Goal: Task Accomplishment & Management: Manage account settings

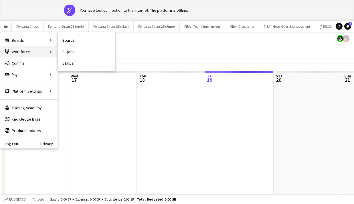
scroll to position [0, 137]
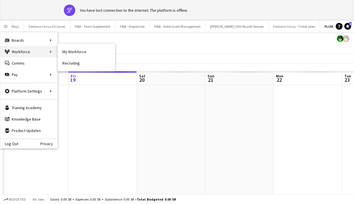
click at [43, 53] on div "Workforce Workforce" at bounding box center [28, 51] width 57 height 11
click at [78, 54] on link "My Workforce" at bounding box center [86, 51] width 57 height 11
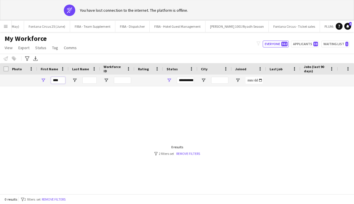
click at [58, 81] on input "****" at bounding box center [58, 80] width 14 height 7
type input "*"
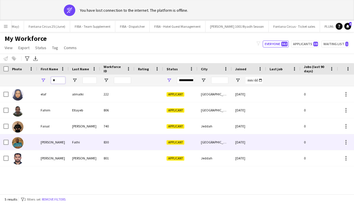
type input "*"
click at [38, 145] on div "[PERSON_NAME]" at bounding box center [52, 143] width 31 height 16
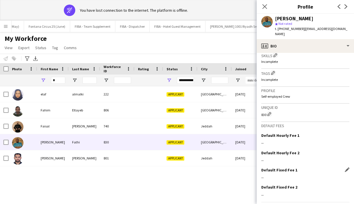
scroll to position [208, 0]
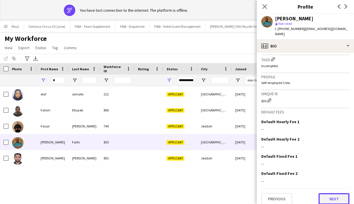
click at [325, 194] on button "Next" at bounding box center [334, 199] width 31 height 11
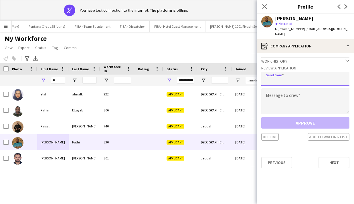
click at [277, 74] on input "email" at bounding box center [305, 79] width 88 height 14
type input "**********"
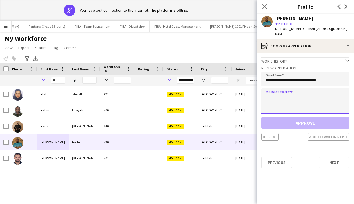
click at [281, 98] on textarea at bounding box center [305, 101] width 88 height 26
type textarea "*"
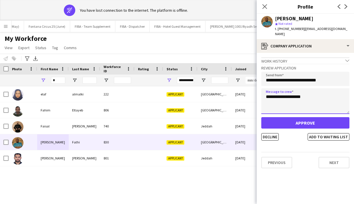
type textarea "**********"
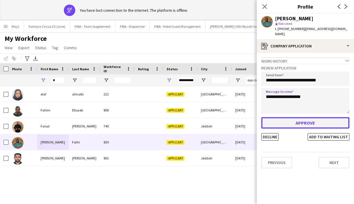
click at [300, 117] on button "Approve" at bounding box center [305, 122] width 88 height 11
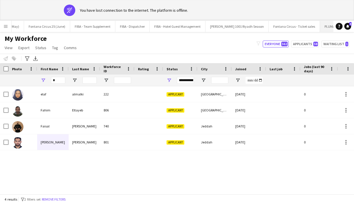
click at [320, 27] on button "PLUMA25 - SEP Close" at bounding box center [335, 26] width 31 height 11
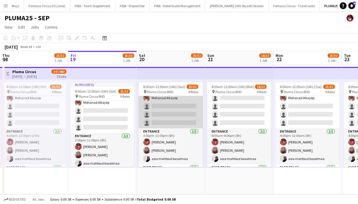
click at [166, 108] on app-card-role "Traffic Control [DATE] 3:00pm-11:00pm (8h) [PERSON_NAME] Alsuni [PERSON_NAME] […" at bounding box center [171, 86] width 64 height 86
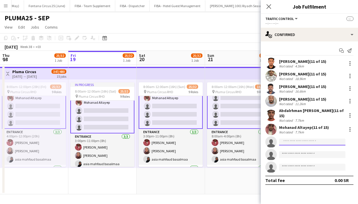
click at [284, 139] on input at bounding box center [312, 142] width 66 height 7
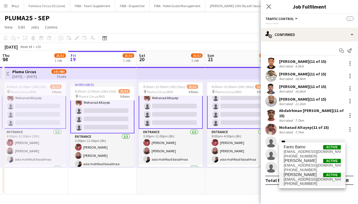
type input "***"
click at [307, 177] on span "[PERSON_NAME] Active" at bounding box center [312, 175] width 57 height 5
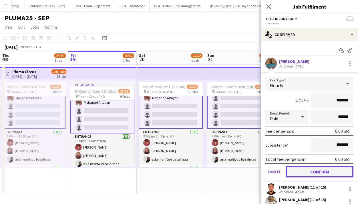
click at [306, 175] on button "Confirm" at bounding box center [320, 171] width 68 height 11
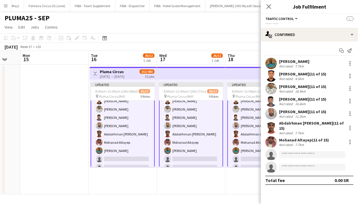
click at [121, 123] on app-card-role "Traffic Control [DATE] 8:00am-4:00pm (8h) [PERSON_NAME] Alsuni [PERSON_NAME] [P…" at bounding box center [123, 130] width 64 height 87
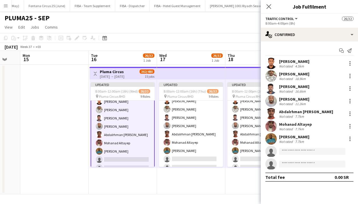
click at [121, 123] on app-card-role "Traffic Control [DATE] 8:00am-4:00pm (8h) [PERSON_NAME] Alsuni [PERSON_NAME] [P…" at bounding box center [123, 130] width 64 height 87
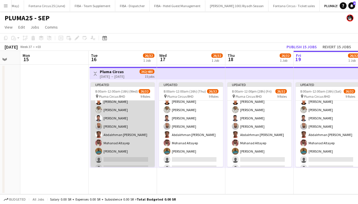
click at [121, 123] on app-card-role "Traffic Control [DATE] 8:00am-4:00pm (8h) [PERSON_NAME] Alsuni [PERSON_NAME] [P…" at bounding box center [123, 131] width 64 height 86
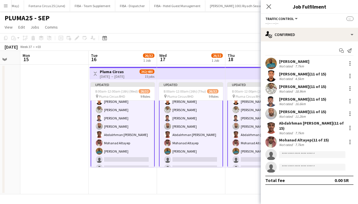
click at [121, 123] on app-card-role "Traffic Control [DATE] 8:00am-4:00pm (8h) [PERSON_NAME] Alsuni [PERSON_NAME] [P…" at bounding box center [123, 130] width 64 height 87
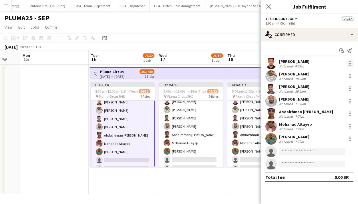
click at [352, 63] on div at bounding box center [350, 63] width 7 height 7
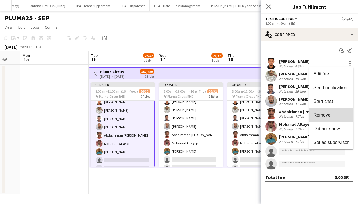
click at [327, 115] on span "Remove" at bounding box center [322, 115] width 17 height 5
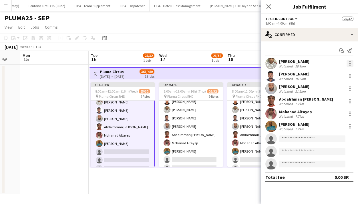
click at [351, 64] on div at bounding box center [350, 63] width 7 height 7
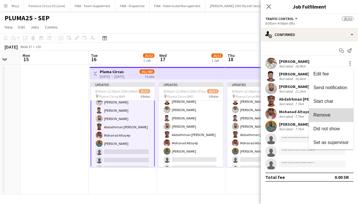
click at [329, 116] on span "Remove" at bounding box center [322, 115] width 17 height 5
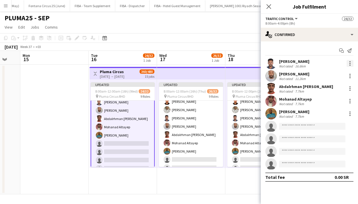
click at [350, 62] on div at bounding box center [350, 61] width 1 height 1
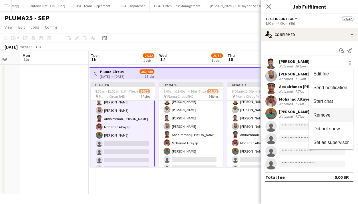
click at [332, 115] on span "Remove" at bounding box center [332, 115] width 36 height 5
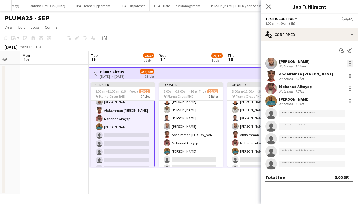
click at [351, 62] on div at bounding box center [350, 63] width 7 height 7
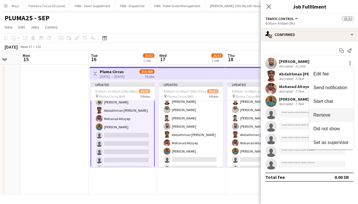
click at [325, 117] on span "Remove" at bounding box center [322, 115] width 17 height 5
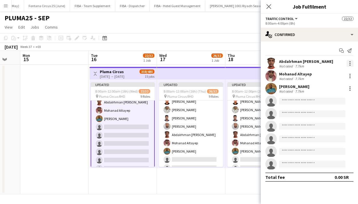
click at [350, 63] on div at bounding box center [350, 63] width 7 height 7
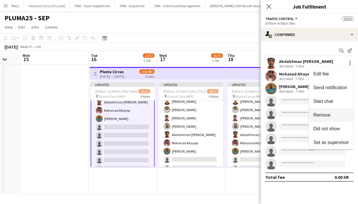
click at [329, 117] on span "Remove" at bounding box center [322, 115] width 17 height 5
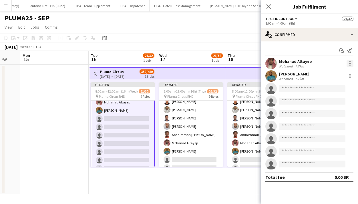
click at [352, 65] on div at bounding box center [350, 63] width 7 height 7
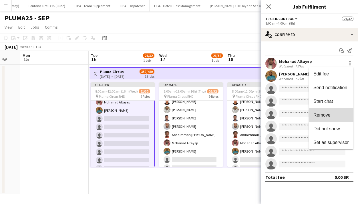
click at [336, 111] on button "Remove" at bounding box center [331, 116] width 45 height 14
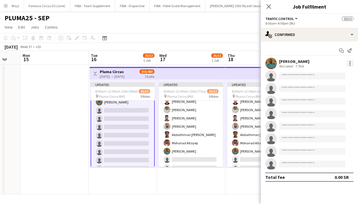
click at [350, 63] on div at bounding box center [350, 63] width 1 height 1
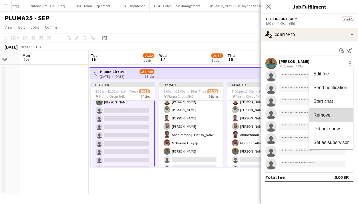
click at [329, 119] on button "Remove" at bounding box center [331, 116] width 45 height 14
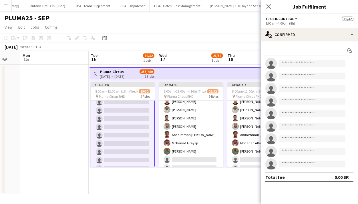
click at [109, 135] on app-card-role "Traffic Control 0/9 8:00am-4:00pm (8h) single-neutral-actions single-neutral-ac…" at bounding box center [123, 131] width 64 height 87
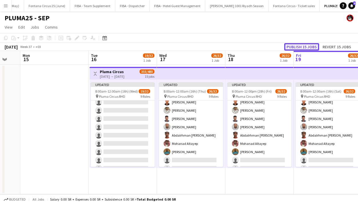
click at [308, 50] on button "Publish 15 jobs" at bounding box center [302, 46] width 35 height 7
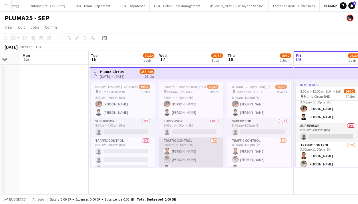
scroll to position [21, 0]
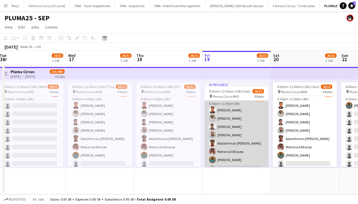
click at [236, 117] on app-card-role "Traffic Control [DATE] 3:00pm-11:00pm (8h) [PERSON_NAME] Alsuni [PERSON_NAME] […" at bounding box center [237, 139] width 64 height 86
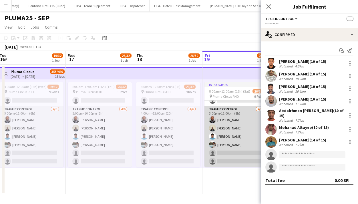
click at [227, 137] on app-card-role "Traffic Control [DATE] 3:00pm-11:00pm (8h) [PERSON_NAME] Tingari Abobakr Addulr…" at bounding box center [237, 136] width 64 height 61
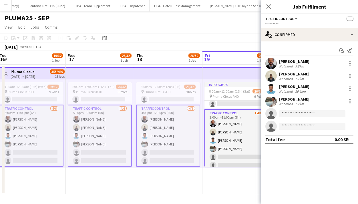
click at [5, 3] on button "Menu" at bounding box center [5, 5] width 11 height 11
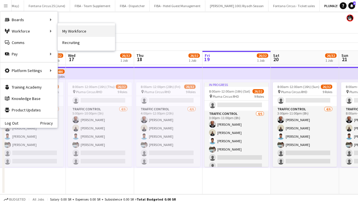
click at [69, 32] on link "My Workforce" at bounding box center [86, 30] width 57 height 11
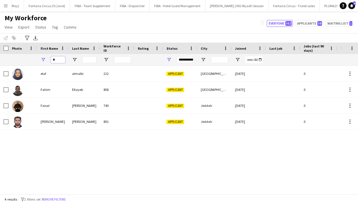
click at [58, 58] on input "*" at bounding box center [58, 59] width 14 height 7
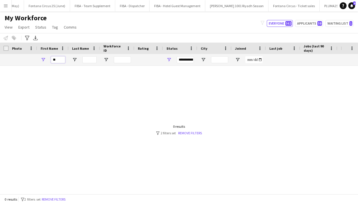
type input "*"
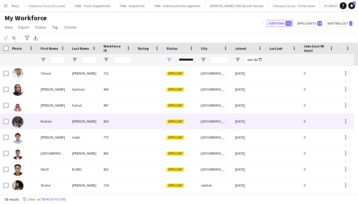
click at [44, 125] on div "Rashed" at bounding box center [52, 122] width 31 height 16
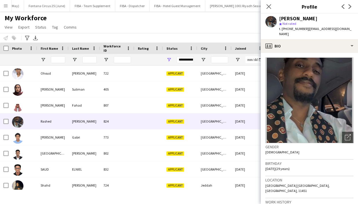
click at [314, 29] on span "| [EMAIL_ADDRESS][DOMAIN_NAME]" at bounding box center [315, 31] width 72 height 9
copy span "rvshford"
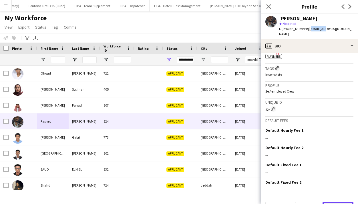
click at [330, 202] on button "Next" at bounding box center [338, 207] width 31 height 11
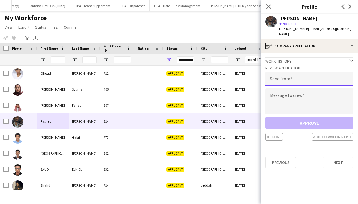
click at [279, 78] on input "email" at bounding box center [310, 79] width 88 height 14
type input "**********"
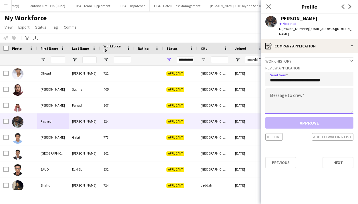
click at [280, 89] on textarea at bounding box center [310, 101] width 88 height 26
paste textarea "********"
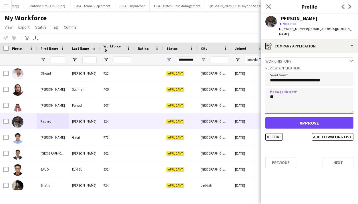
type textarea "*"
type textarea "**********"
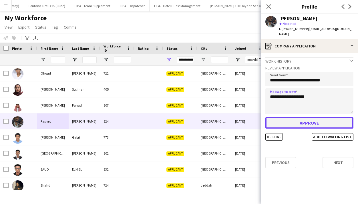
click at [302, 120] on button "Approve" at bounding box center [310, 122] width 88 height 11
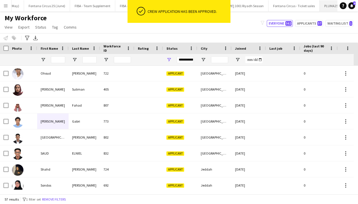
click at [320, 7] on button "PLUMA25 - SEP Close" at bounding box center [335, 5] width 31 height 11
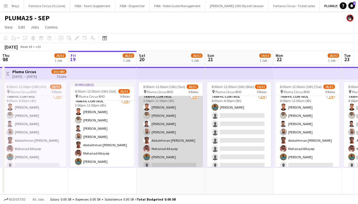
click at [182, 137] on app-card-role "Traffic Control [DATE] 3:00pm-11:00pm (8h) [PERSON_NAME] Alsuni [PERSON_NAME] […" at bounding box center [171, 137] width 64 height 86
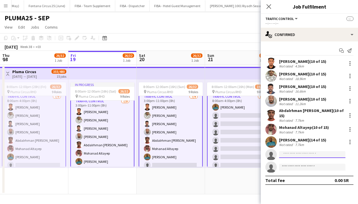
click at [293, 152] on input at bounding box center [312, 154] width 66 height 7
paste input "********"
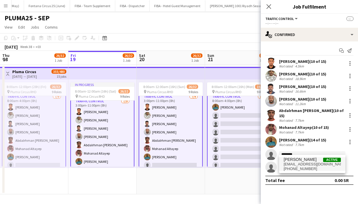
type input "********"
click at [296, 163] on span "[EMAIL_ADDRESS][DOMAIN_NAME]" at bounding box center [312, 164] width 57 height 5
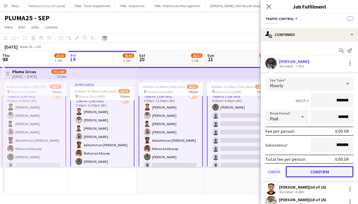
click at [301, 174] on button "Confirm" at bounding box center [320, 171] width 68 height 11
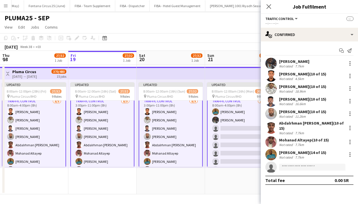
click at [5, 5] on app-icon "Menu" at bounding box center [5, 5] width 5 height 5
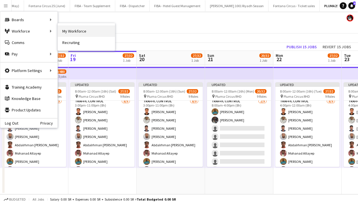
click at [66, 33] on link "My Workforce" at bounding box center [86, 30] width 57 height 11
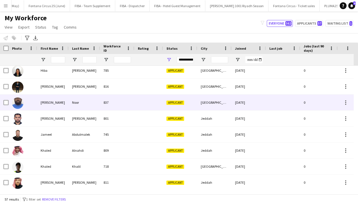
click at [57, 99] on div "[PERSON_NAME]" at bounding box center [52, 103] width 31 height 16
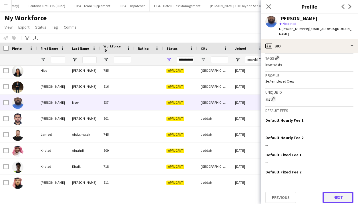
click at [329, 192] on button "Next" at bounding box center [338, 197] width 31 height 11
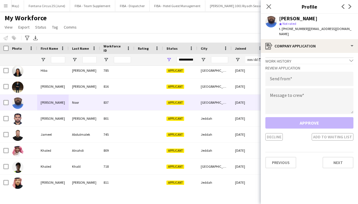
click at [284, 71] on div "Review Application Send from Message to crew Approve Decline Add to waiting list" at bounding box center [310, 102] width 88 height 77
click at [283, 79] on input "email" at bounding box center [310, 79] width 88 height 14
type input "**********"
click at [281, 95] on textarea at bounding box center [310, 101] width 88 height 26
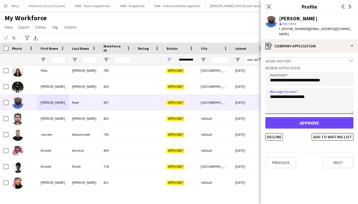
type textarea "**********"
click at [315, 27] on span "| [EMAIL_ADDRESS][DOMAIN_NAME]" at bounding box center [315, 31] width 72 height 9
copy span "ibrahimosmannoor09"
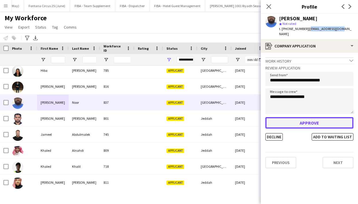
click at [312, 121] on button "Approve" at bounding box center [310, 122] width 88 height 11
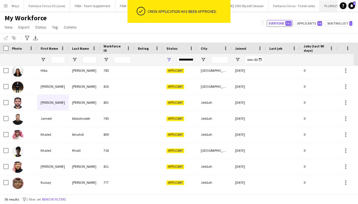
click at [320, 6] on button "PLUMA25 - SEP Close" at bounding box center [335, 5] width 31 height 11
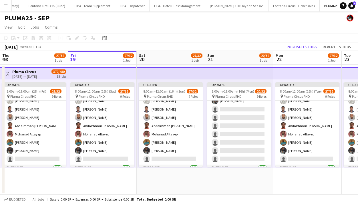
click at [232, 144] on app-card-role "Traffic Control [DATE] 8:00am-4:00pm (8h) [PERSON_NAME] [PERSON_NAME] single-ne…" at bounding box center [239, 122] width 64 height 86
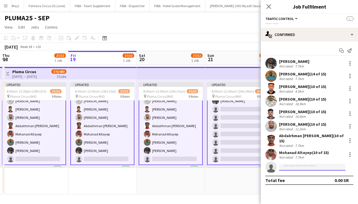
click at [307, 166] on input at bounding box center [312, 167] width 66 height 7
paste input "**********"
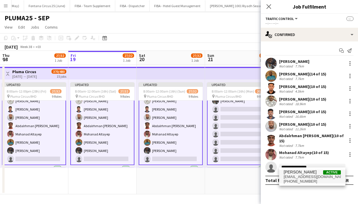
type input "**********"
click at [309, 175] on span "[EMAIL_ADDRESS][DOMAIN_NAME]" at bounding box center [312, 177] width 57 height 5
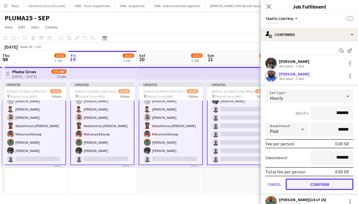
click at [309, 183] on button "Confirm" at bounding box center [320, 184] width 68 height 11
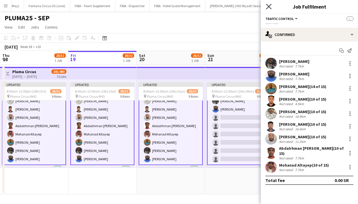
click at [270, 5] on icon "Close pop-in" at bounding box center [268, 6] width 5 height 5
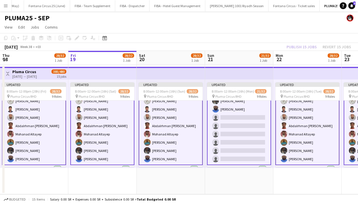
click at [291, 48] on div "Publish 15 jobs Revert 15 jobs" at bounding box center [319, 46] width 78 height 7
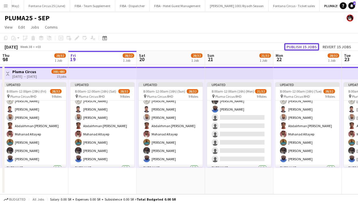
click at [291, 48] on button "Publish 15 jobs" at bounding box center [302, 46] width 35 height 7
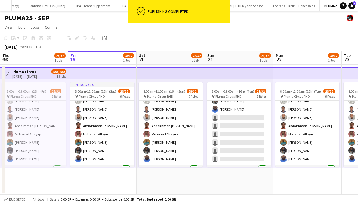
click at [7, 8] on app-icon "Menu" at bounding box center [5, 5] width 5 height 5
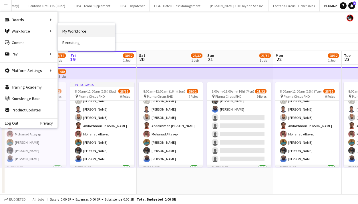
click at [68, 35] on link "My Workforce" at bounding box center [86, 30] width 57 height 11
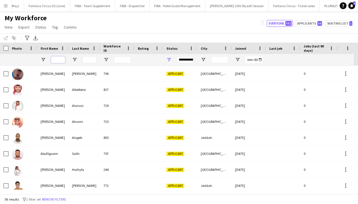
click at [63, 60] on input "First Name Filter Input" at bounding box center [58, 59] width 14 height 7
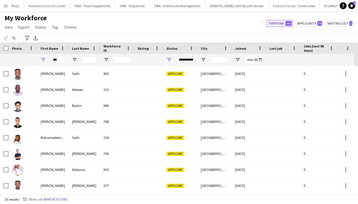
click at [28, 57] on div at bounding box center [23, 59] width 22 height 11
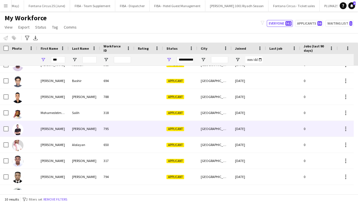
scroll to position [24, 0]
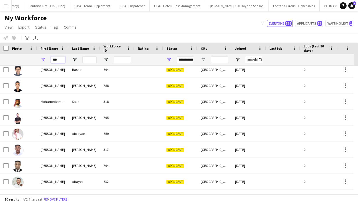
click at [61, 61] on input "***" at bounding box center [58, 59] width 14 height 7
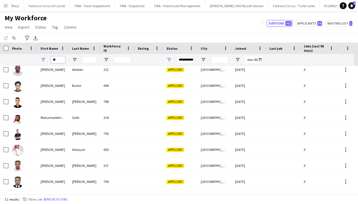
type input "*"
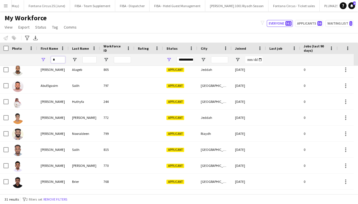
click at [60, 59] on input "*" at bounding box center [58, 59] width 14 height 7
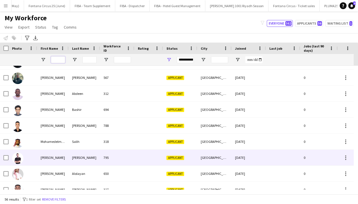
scroll to position [646, 0]
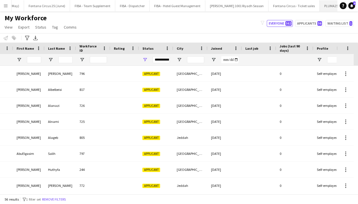
click at [320, 9] on button "PLUMA25 - SEP Close" at bounding box center [335, 5] width 31 height 11
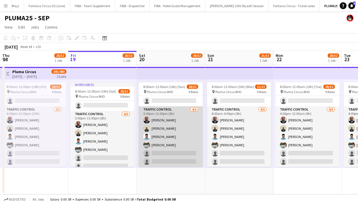
click at [174, 131] on app-card-role "Traffic Control [DATE] 3:00pm-11:00pm (8h) [PERSON_NAME] Tingari Abobakr Addulr…" at bounding box center [171, 137] width 64 height 61
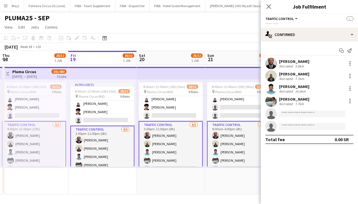
click at [278, 103] on div "[PERSON_NAME] Not rated 7.7km" at bounding box center [309, 101] width 97 height 11
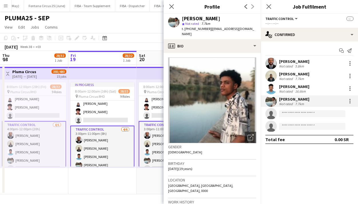
click at [278, 103] on div "[PERSON_NAME] Not rated 7.7km" at bounding box center [309, 101] width 97 height 11
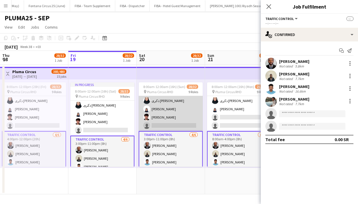
scroll to position [269, 0]
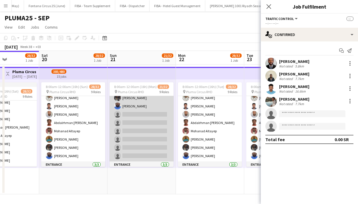
click at [129, 107] on app-card-role "Traffic Control [DATE] 8:00am-4:00pm (8h) [PERSON_NAME] [PERSON_NAME] [PERSON_N…" at bounding box center [142, 119] width 64 height 86
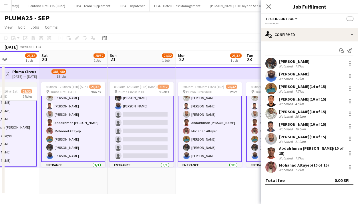
click at [129, 107] on app-card-role "Traffic Control [DATE] 8:00am-4:00pm (8h) [PERSON_NAME] [PERSON_NAME] [PERSON_N…" at bounding box center [142, 118] width 64 height 87
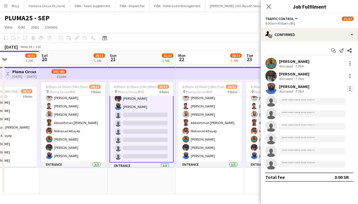
click at [350, 87] on div at bounding box center [350, 88] width 7 height 7
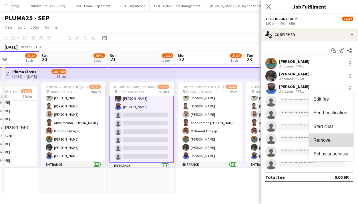
click at [323, 142] on span "Remove" at bounding box center [322, 140] width 17 height 5
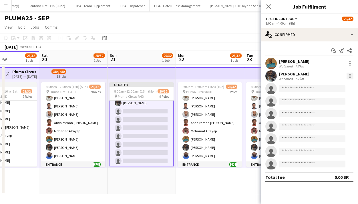
click at [351, 77] on div at bounding box center [350, 76] width 7 height 7
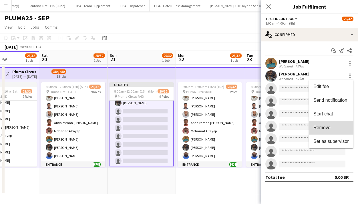
click at [326, 132] on button "Remove" at bounding box center [331, 128] width 45 height 14
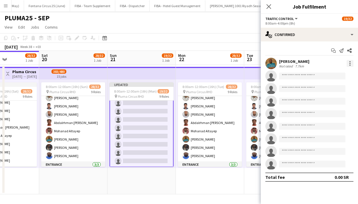
click at [350, 64] on div at bounding box center [350, 63] width 1 height 1
click at [317, 116] on span "Remove" at bounding box center [322, 115] width 17 height 5
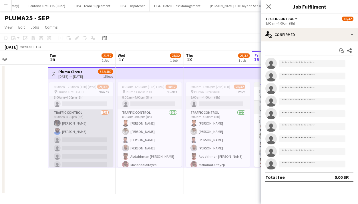
click at [84, 126] on app-card-role "Traffic Control [DATE] 8:00am-4:00pm (8h) [PERSON_NAME] [PERSON_NAME] single-ne…" at bounding box center [81, 153] width 64 height 86
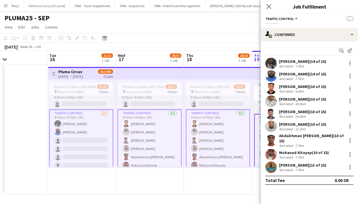
click at [84, 126] on app-card-role "Traffic Control [DATE] 8:00am-4:00pm (8h) [PERSON_NAME] [PERSON_NAME] single-ne…" at bounding box center [81, 153] width 64 height 87
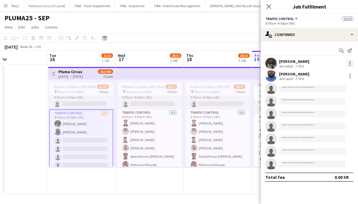
click at [350, 63] on div at bounding box center [350, 63] width 7 height 7
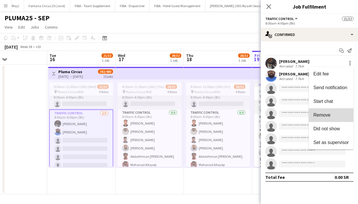
click at [322, 112] on button "Remove" at bounding box center [331, 116] width 45 height 14
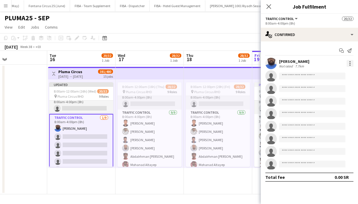
click at [350, 64] on div at bounding box center [350, 63] width 1 height 1
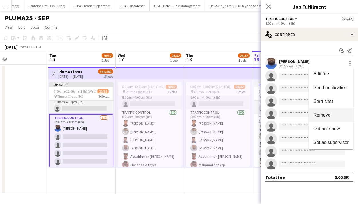
click at [332, 112] on button "Remove" at bounding box center [331, 116] width 45 height 14
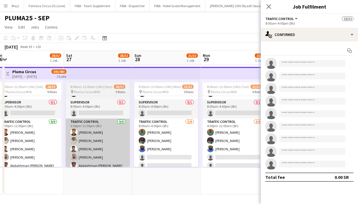
click at [179, 139] on app-card-role "Traffic Control [DATE] 8:00am-4:00pm (8h) [PERSON_NAME] [PERSON_NAME] [PERSON_N…" at bounding box center [166, 162] width 64 height 86
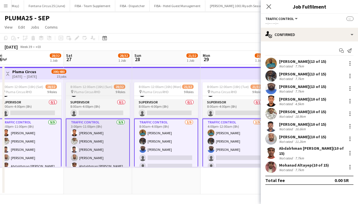
click at [179, 139] on app-card-role "Traffic Control [DATE] 8:00am-4:00pm (8h) [PERSON_NAME] [PERSON_NAME] [PERSON_N…" at bounding box center [166, 162] width 64 height 87
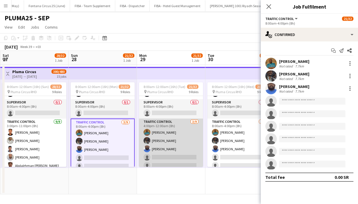
click at [171, 134] on app-card-role "Traffic Control [DATE] 4:00pm-12:00am (8h) [PERSON_NAME] [PERSON_NAME] [PERSON_…" at bounding box center [171, 162] width 64 height 86
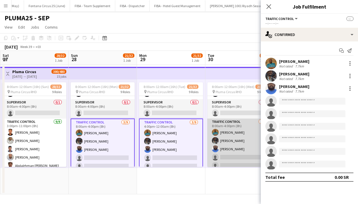
click at [228, 137] on app-card-role "Traffic Control [DATE] 8:00am-4:00pm (8h) [PERSON_NAME] [PERSON_NAME] [PERSON_N…" at bounding box center [240, 162] width 64 height 86
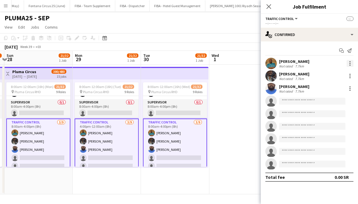
click at [352, 64] on div at bounding box center [350, 63] width 7 height 7
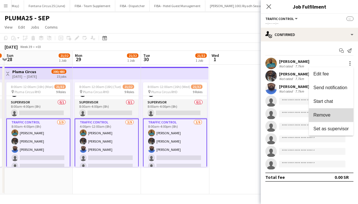
click at [322, 114] on span "Remove" at bounding box center [322, 115] width 17 height 5
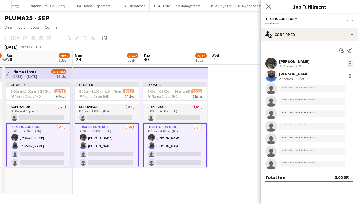
click at [351, 65] on div at bounding box center [350, 65] width 1 height 1
click at [328, 113] on span "Remove" at bounding box center [322, 115] width 17 height 5
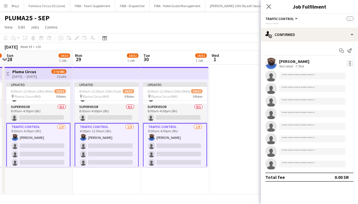
click at [351, 65] on div at bounding box center [350, 63] width 7 height 7
click at [328, 115] on span "Remove" at bounding box center [322, 115] width 17 height 5
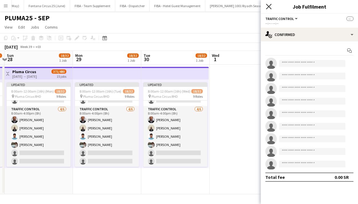
click at [271, 7] on icon "Close pop-in" at bounding box center [268, 6] width 5 height 5
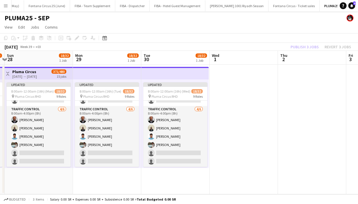
click at [306, 47] on div "Publish 3 jobs Revert 3 jobs" at bounding box center [321, 46] width 74 height 7
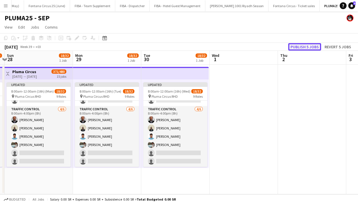
click at [306, 47] on button "Publish 5 jobs" at bounding box center [305, 46] width 33 height 7
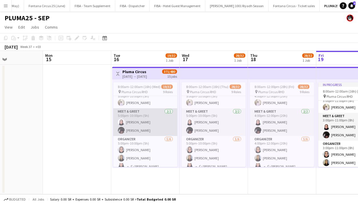
click at [143, 120] on app-card-role "Meet & Greet [DATE] 5:00pm-10:00pm (5h) [PERSON_NAME]" at bounding box center [145, 123] width 64 height 28
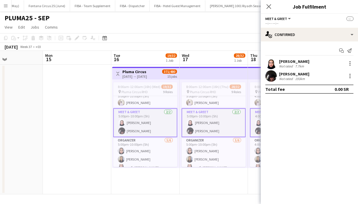
click at [143, 120] on app-card-role "Meet & Greet [DATE] 5:00pm-10:00pm (5h) [PERSON_NAME]" at bounding box center [145, 123] width 64 height 29
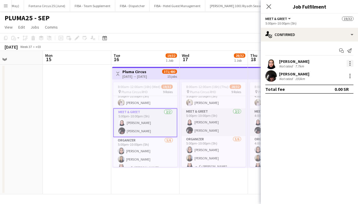
click at [351, 60] on div at bounding box center [350, 63] width 7 height 7
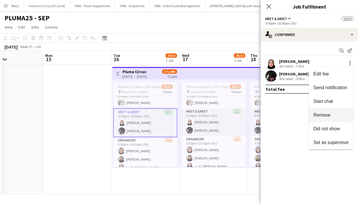
click at [328, 113] on span "Remove" at bounding box center [322, 115] width 17 height 5
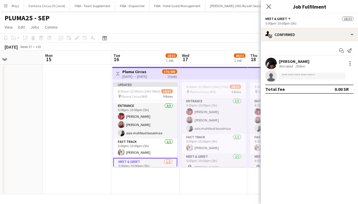
click at [155, 130] on app-card-role "Entrance [DATE] 5:00pm-10:00pm (5h) [PERSON_NAME] Maha Albahli asia mahfoud bas…" at bounding box center [145, 121] width 64 height 36
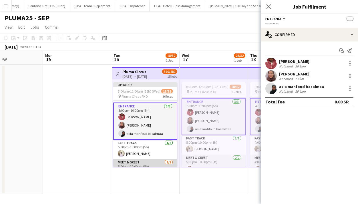
click at [155, 130] on app-card-role "Entrance [DATE] 5:00pm-10:00pm (5h) [PERSON_NAME] Maha Albahli asia mahfoud bas…" at bounding box center [145, 121] width 64 height 37
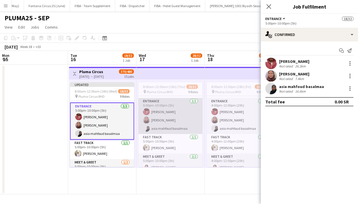
click at [187, 129] on app-card-role "Entrance [DATE] 5:00pm-10:00pm (5h) [PERSON_NAME] Maha Albahli asia mahfoud bas…" at bounding box center [171, 116] width 64 height 36
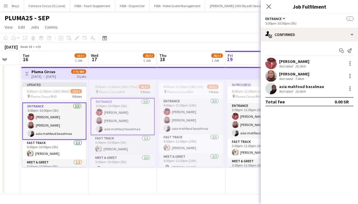
click at [187, 129] on app-card-role "Entrance [DATE] 4:00pm-12:00pm (20h) [PERSON_NAME] Maha Albahli asia mahfoud ba…" at bounding box center [191, 116] width 64 height 36
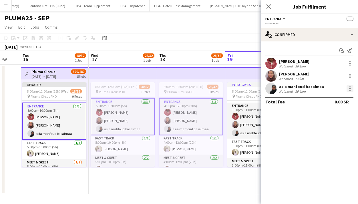
click at [349, 88] on div at bounding box center [350, 88] width 7 height 7
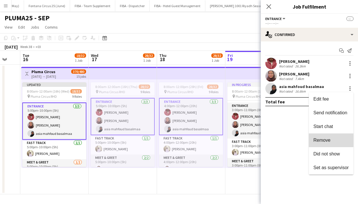
click at [320, 139] on span "Remove" at bounding box center [322, 140] width 17 height 5
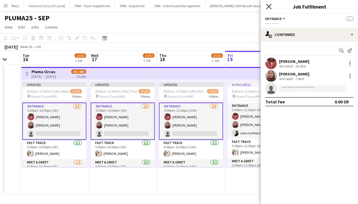
click at [268, 5] on icon "Close pop-in" at bounding box center [268, 6] width 5 height 5
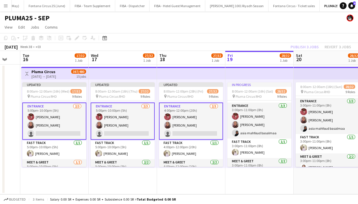
click at [305, 45] on div "Publish 3 jobs Revert 3 jobs" at bounding box center [321, 46] width 74 height 7
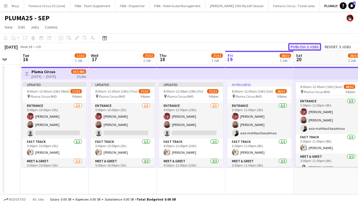
click at [305, 45] on button "Publish 3 jobs" at bounding box center [305, 46] width 33 height 7
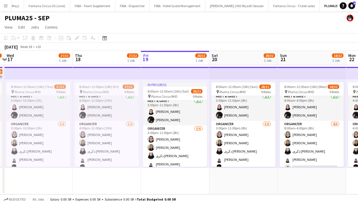
click at [5, 4] on app-icon "Menu" at bounding box center [5, 5] width 5 height 5
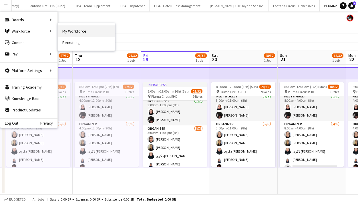
click at [74, 31] on link "My Workforce" at bounding box center [86, 30] width 57 height 11
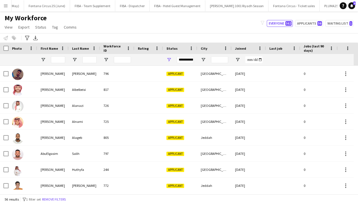
click at [188, 61] on div "**********" at bounding box center [185, 59] width 17 height 7
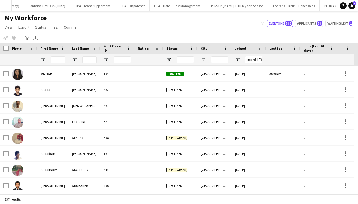
click at [54, 61] on div "Workforce Details Photo First Name" at bounding box center [179, 119] width 358 height 152
click at [58, 61] on input "First Name Filter Input" at bounding box center [58, 59] width 14 height 7
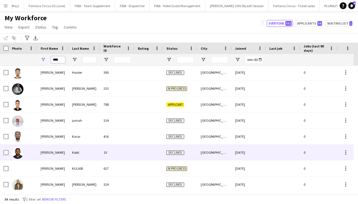
scroll to position [320, 0]
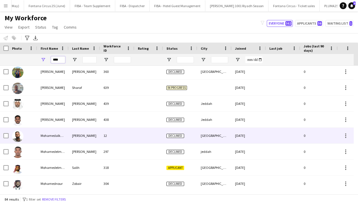
type input "****"
click at [54, 137] on div "Mohamedalkhatim" at bounding box center [52, 136] width 31 height 16
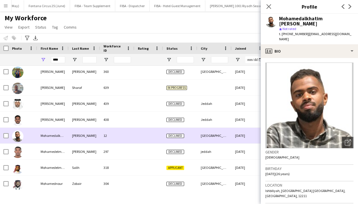
click at [54, 137] on div "Mohamedalkhatim" at bounding box center [52, 136] width 31 height 16
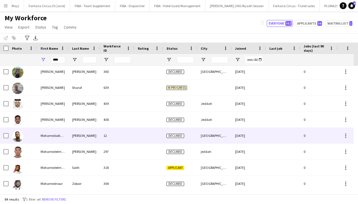
click at [174, 137] on span "Declined" at bounding box center [176, 136] width 18 height 4
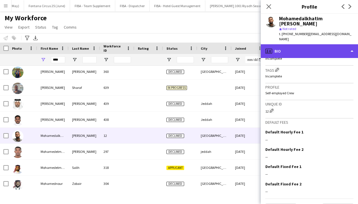
click at [338, 44] on div "profile Bio" at bounding box center [309, 51] width 97 height 14
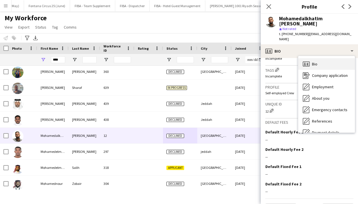
click at [314, 58] on div "Bio Bio" at bounding box center [327, 63] width 57 height 11
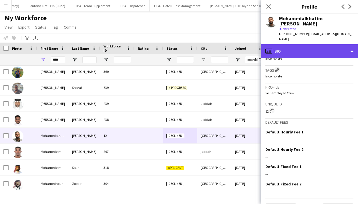
click at [339, 44] on div "profile Bio" at bounding box center [309, 51] width 97 height 14
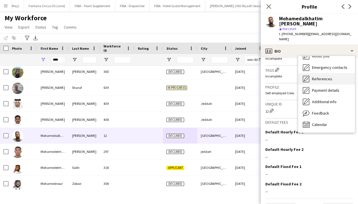
click at [308, 76] on icon "References" at bounding box center [306, 79] width 7 height 7
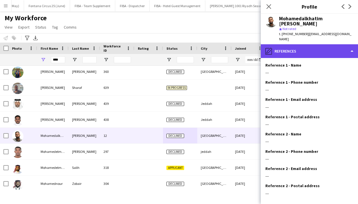
click at [348, 44] on div "pencil4 References" at bounding box center [309, 51] width 97 height 14
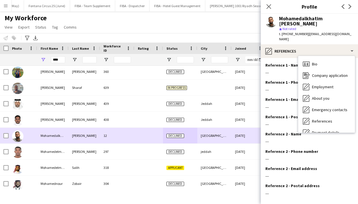
click at [235, 133] on div "[DATE]" at bounding box center [249, 136] width 34 height 16
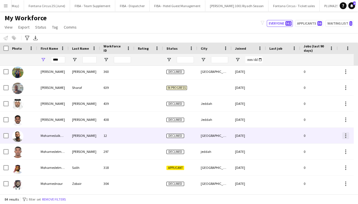
click at [344, 134] on div at bounding box center [346, 136] width 7 height 7
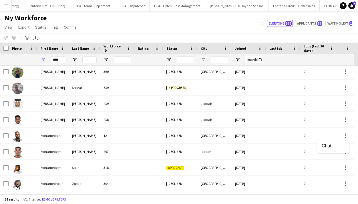
click at [6, 136] on div at bounding box center [179, 102] width 358 height 204
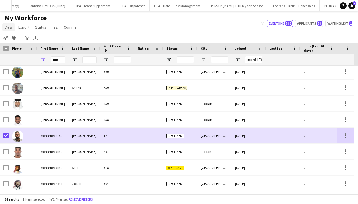
click at [11, 27] on span "View" at bounding box center [9, 27] width 8 height 5
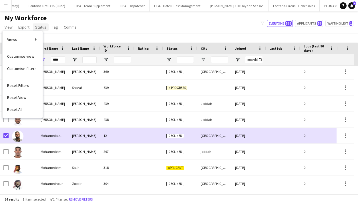
click at [42, 31] on link "Status" at bounding box center [41, 26] width 16 height 7
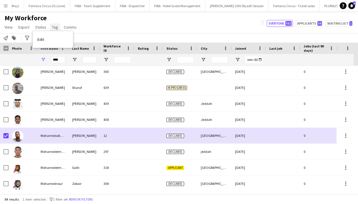
click at [56, 27] on span "Tag" at bounding box center [55, 27] width 6 height 5
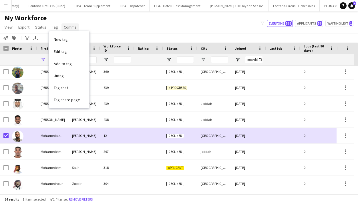
click at [66, 26] on span "Comms" at bounding box center [70, 27] width 13 height 5
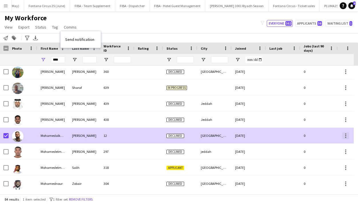
click at [344, 136] on div at bounding box center [346, 136] width 7 height 7
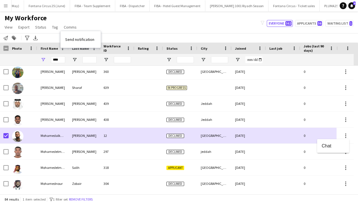
click at [29, 137] on div at bounding box center [179, 102] width 358 height 204
click at [56, 26] on span "Tag" at bounding box center [55, 27] width 6 height 5
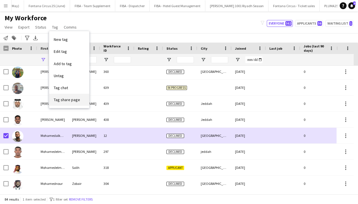
click at [68, 100] on span "Tag share page" at bounding box center [67, 99] width 26 height 5
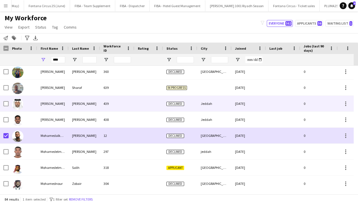
click at [68, 100] on div "[PERSON_NAME]" at bounding box center [52, 104] width 31 height 16
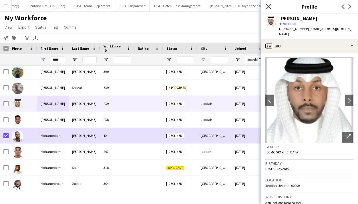
click at [269, 6] on icon at bounding box center [268, 6] width 5 height 5
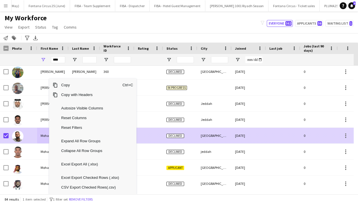
click at [175, 134] on span "Declined" at bounding box center [176, 136] width 18 height 4
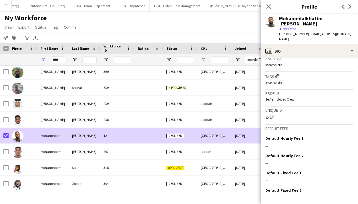
scroll to position [212, 0]
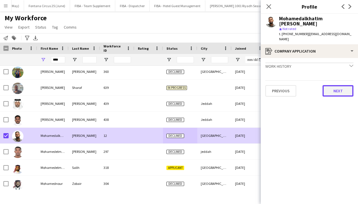
click at [331, 85] on button "Next" at bounding box center [338, 90] width 31 height 11
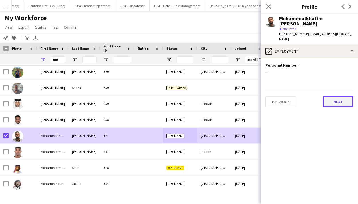
click at [333, 96] on button "Next" at bounding box center [338, 101] width 31 height 11
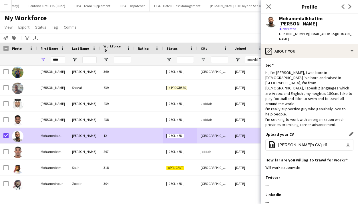
scroll to position [57, 0]
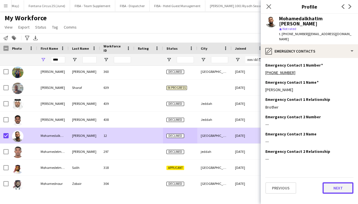
click at [327, 183] on button "Next" at bounding box center [338, 188] width 31 height 11
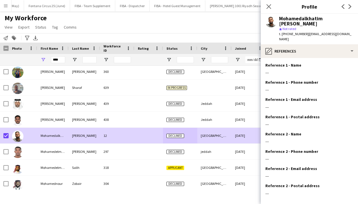
click at [327, 184] on div "Reference 2 - Postal address Edit this field" at bounding box center [310, 186] width 88 height 5
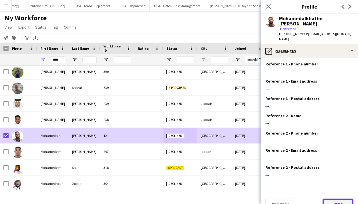
click at [331, 199] on button "Next" at bounding box center [338, 204] width 31 height 11
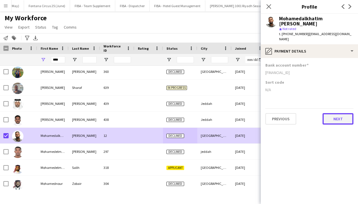
click at [330, 113] on button "Next" at bounding box center [338, 118] width 31 height 11
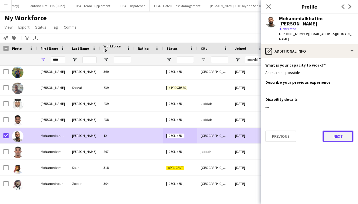
click at [333, 131] on button "Next" at bounding box center [338, 136] width 31 height 11
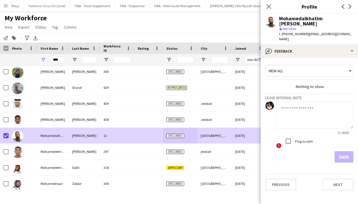
click at [322, 67] on div "View all" at bounding box center [310, 72] width 88 height 15
click at [332, 66] on div "View all" at bounding box center [307, 71] width 82 height 11
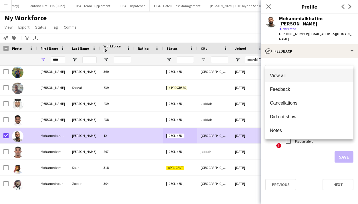
click at [333, 60] on div at bounding box center [179, 102] width 358 height 204
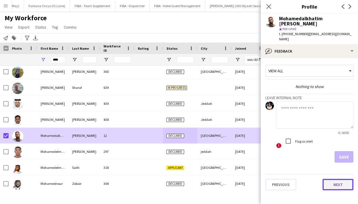
click at [342, 179] on button "Next" at bounding box center [338, 184] width 31 height 11
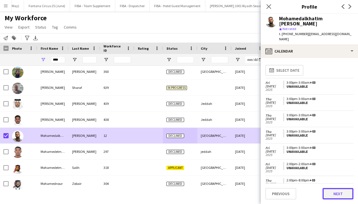
click at [337, 192] on button "Next" at bounding box center [338, 193] width 31 height 11
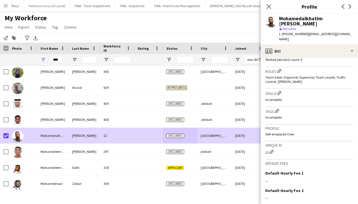
scroll to position [212, 0]
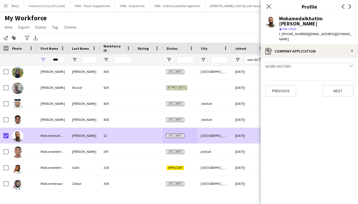
click at [352, 64] on icon "chevron-down" at bounding box center [352, 66] width 4 height 4
click at [275, 69] on div "Incomplete" at bounding box center [310, 71] width 88 height 5
drag, startPoint x: 275, startPoint y: 60, endPoint x: 275, endPoint y: 56, distance: 4.9
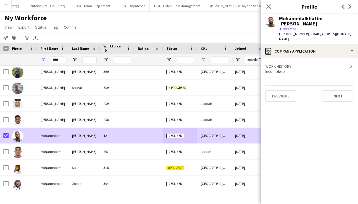
click at [275, 63] on div "Work history chevron-right" at bounding box center [310, 66] width 88 height 6
click at [275, 63] on div "Work history chevron-down" at bounding box center [310, 66] width 88 height 6
click at [275, 63] on div "Work history chevron-right" at bounding box center [310, 66] width 88 height 6
click at [275, 63] on div "Work history chevron-down" at bounding box center [310, 66] width 88 height 6
click at [338, 90] on button "Next" at bounding box center [338, 95] width 31 height 11
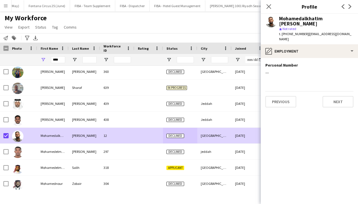
click at [338, 91] on div "Previous Next" at bounding box center [310, 99] width 88 height 16
click at [337, 96] on button "Next" at bounding box center [338, 101] width 31 height 11
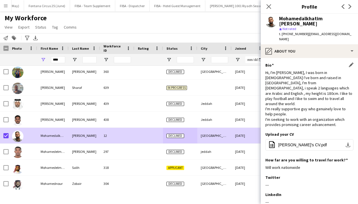
scroll to position [57, 0]
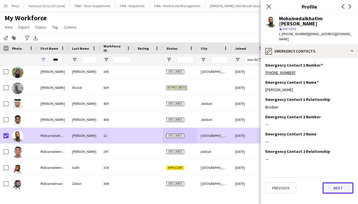
click at [332, 183] on button "Next" at bounding box center [338, 188] width 31 height 11
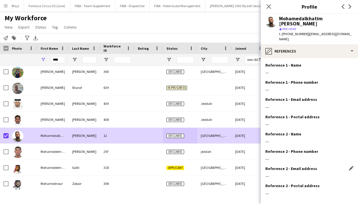
scroll to position [18, 0]
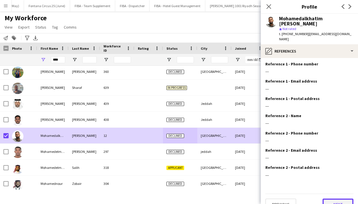
click at [334, 199] on button "Next" at bounding box center [338, 204] width 31 height 11
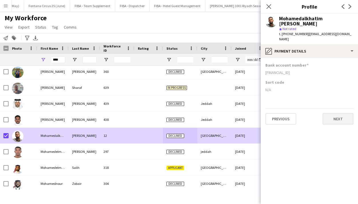
scroll to position [0, 0]
click at [343, 113] on button "Next" at bounding box center [338, 118] width 31 height 11
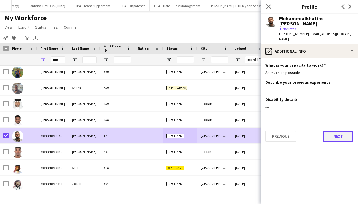
click at [340, 131] on button "Next" at bounding box center [338, 136] width 31 height 11
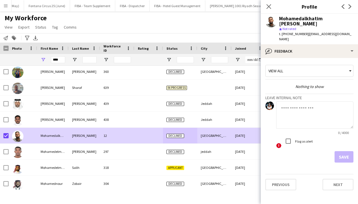
click at [320, 66] on div "View all" at bounding box center [307, 71] width 82 height 11
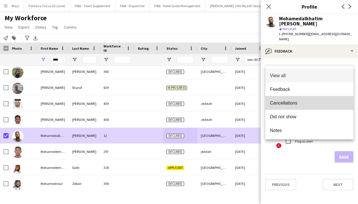
click at [279, 104] on span "Cancellations" at bounding box center [309, 102] width 79 height 5
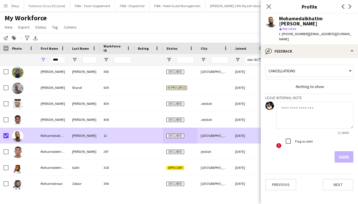
click at [342, 151] on div "Save" at bounding box center [310, 156] width 88 height 11
click at [291, 106] on textarea at bounding box center [315, 115] width 77 height 27
click at [293, 68] on span "Cancellations" at bounding box center [282, 70] width 27 height 5
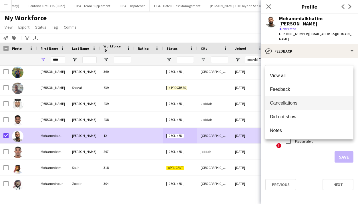
click at [293, 59] on div at bounding box center [179, 102] width 358 height 204
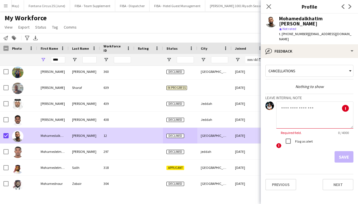
click at [293, 102] on textarea at bounding box center [315, 115] width 77 height 27
type textarea "*"
click at [346, 151] on button "Save" at bounding box center [344, 156] width 19 height 11
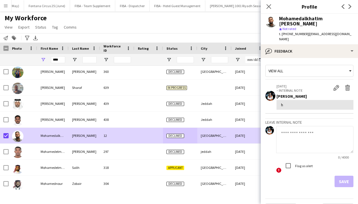
click at [316, 65] on div "View all" at bounding box center [310, 71] width 88 height 12
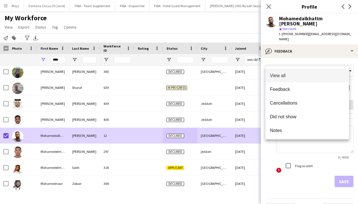
click at [278, 79] on mat-option "View all" at bounding box center [308, 76] width 84 height 14
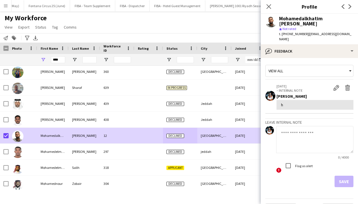
click at [289, 102] on div "h" at bounding box center [315, 104] width 68 height 5
click at [345, 85] on app-icon "Delete internal note" at bounding box center [348, 88] width 6 height 6
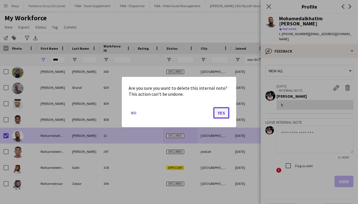
click at [228, 111] on button "Yes" at bounding box center [222, 112] width 16 height 11
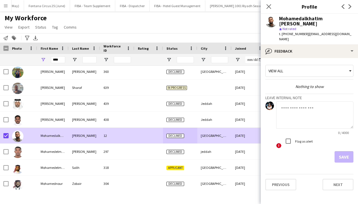
click at [277, 138] on div "! Flag as alert" at bounding box center [315, 142] width 77 height 13
click at [278, 143] on span "!" at bounding box center [279, 145] width 5 height 5
click at [341, 179] on button "Next" at bounding box center [338, 184] width 31 height 11
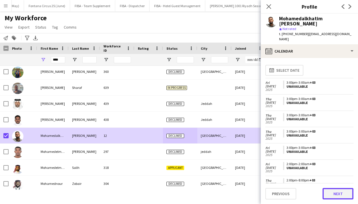
click at [340, 195] on button "Next" at bounding box center [338, 193] width 31 height 11
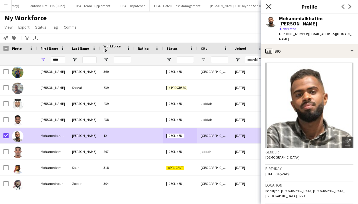
click at [268, 7] on icon "Close pop-in" at bounding box center [268, 6] width 5 height 5
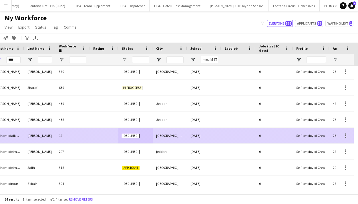
scroll to position [0, 44]
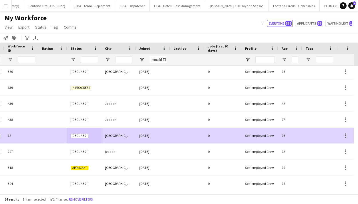
click at [268, 141] on div "Self-employed Crew" at bounding box center [260, 136] width 37 height 16
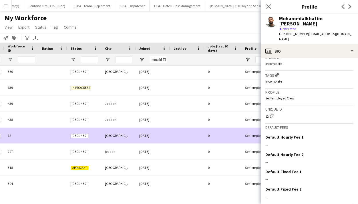
scroll to position [212, 0]
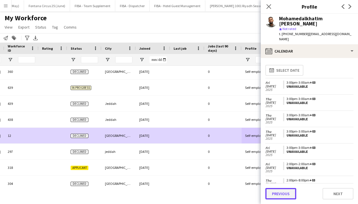
click at [282, 197] on button "Previous" at bounding box center [281, 193] width 31 height 11
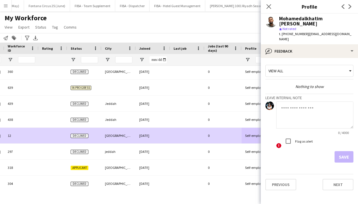
click at [305, 66] on div "View all" at bounding box center [307, 71] width 82 height 11
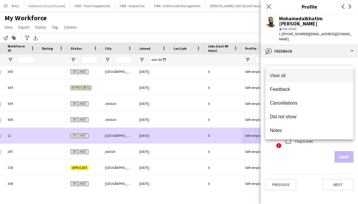
click at [285, 146] on div at bounding box center [179, 102] width 358 height 204
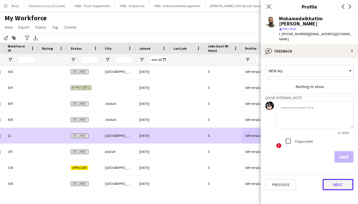
click at [340, 179] on button "Next" at bounding box center [338, 184] width 31 height 11
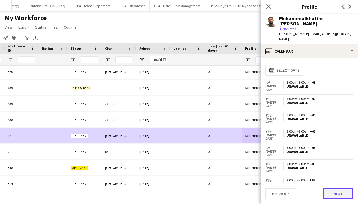
click at [340, 194] on button "Next" at bounding box center [338, 193] width 31 height 11
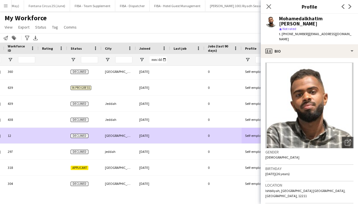
scroll to position [147, 0]
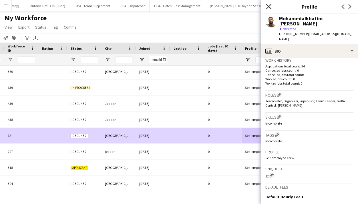
click at [268, 7] on icon "Close pop-in" at bounding box center [268, 6] width 5 height 5
